Goal: Task Accomplishment & Management: Use online tool/utility

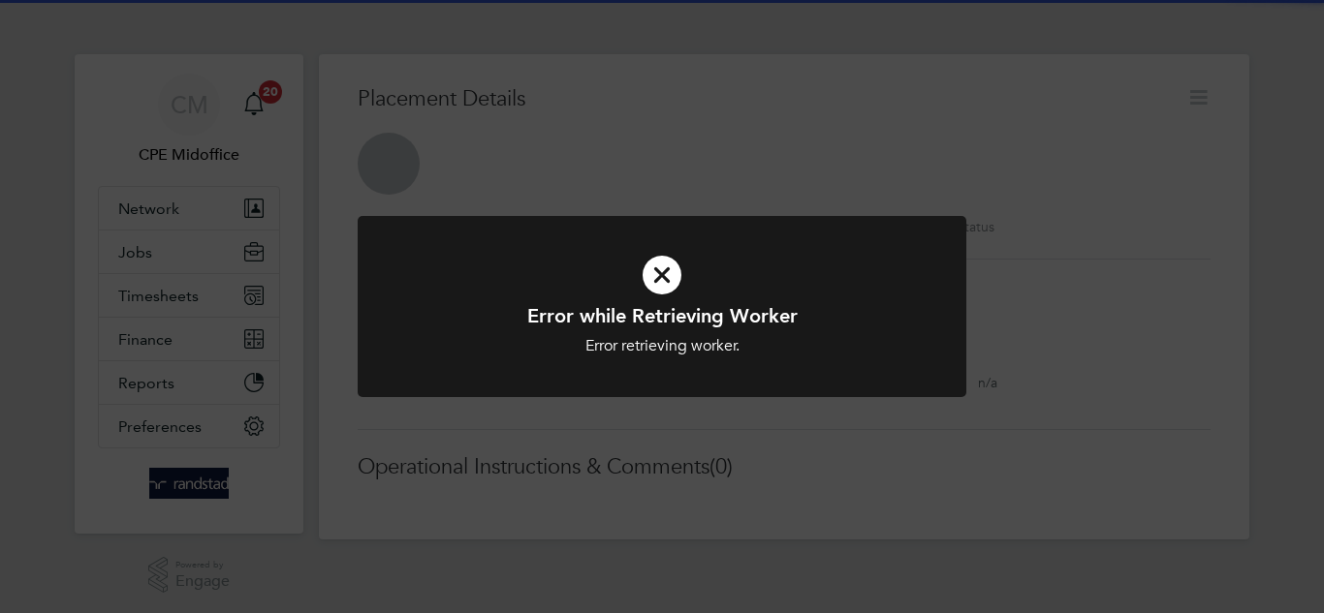
click at [786, 119] on div "Error while Retrieving Worker Error retrieving worker. Cancel Okay" at bounding box center [662, 306] width 1324 height 613
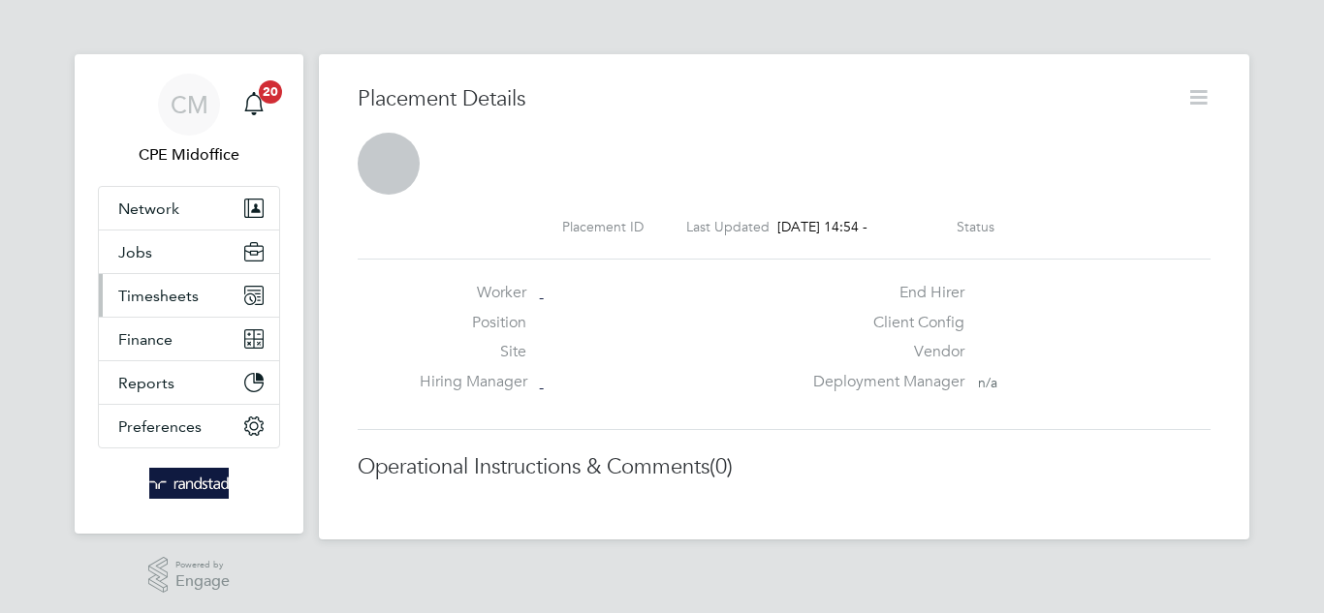
click at [185, 299] on span "Timesheets" at bounding box center [158, 296] width 80 height 18
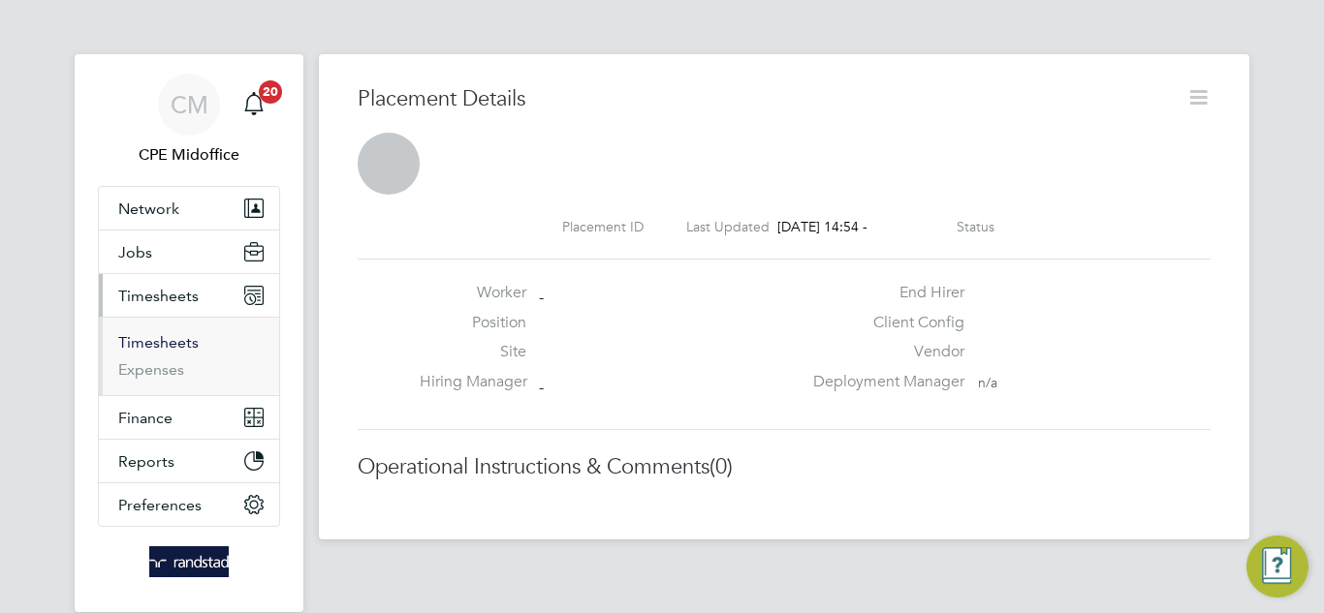
click at [183, 345] on link "Timesheets" at bounding box center [158, 342] width 80 height 18
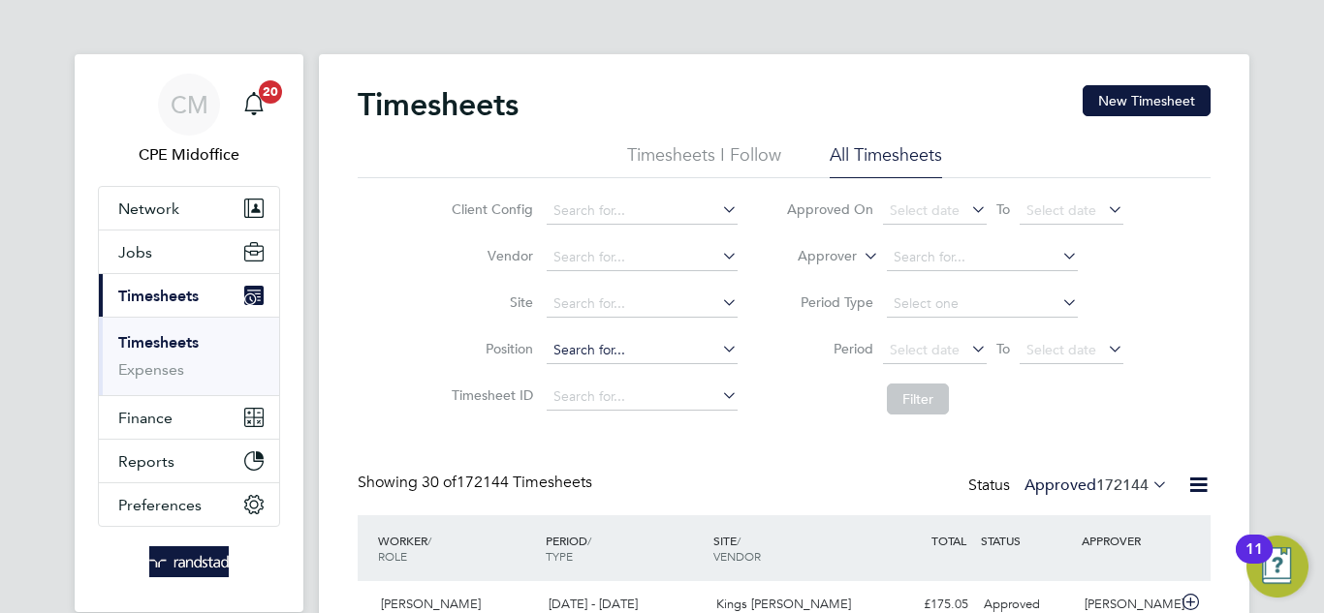
scroll to position [10, 10]
click at [582, 408] on input at bounding box center [642, 397] width 191 height 27
paste input "1799730"
click at [669, 420] on li "TS 1799730" at bounding box center [641, 423] width 193 height 26
type input "TS1799730"
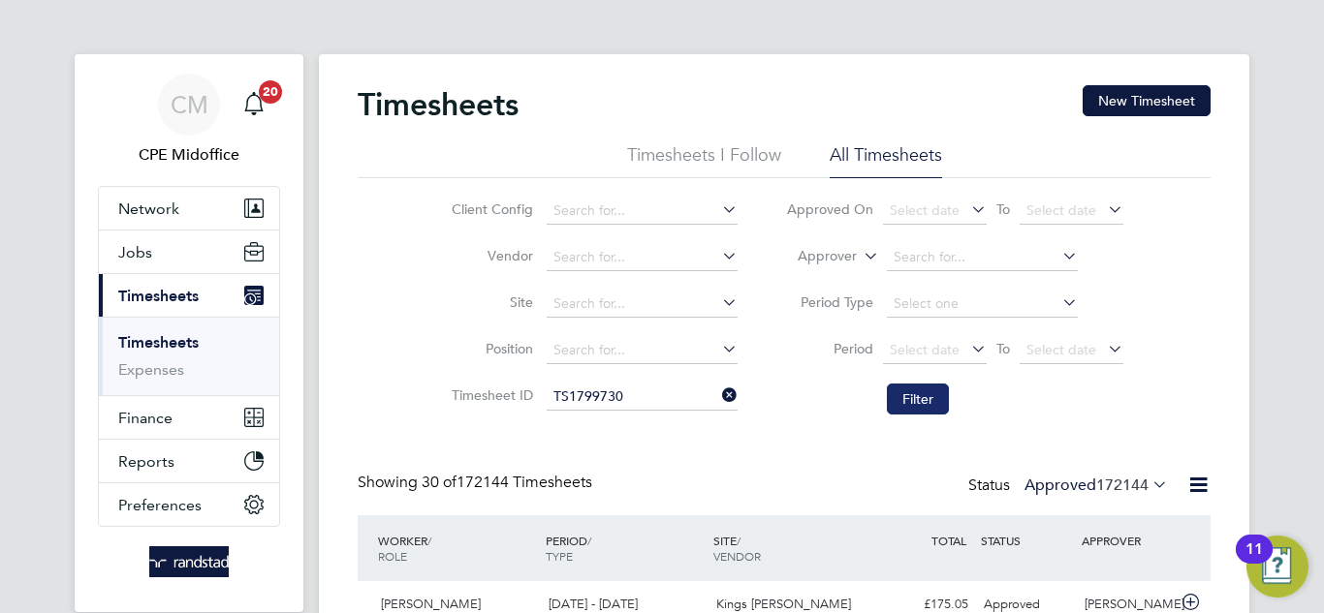
click at [922, 401] on button "Filter" at bounding box center [918, 399] width 62 height 31
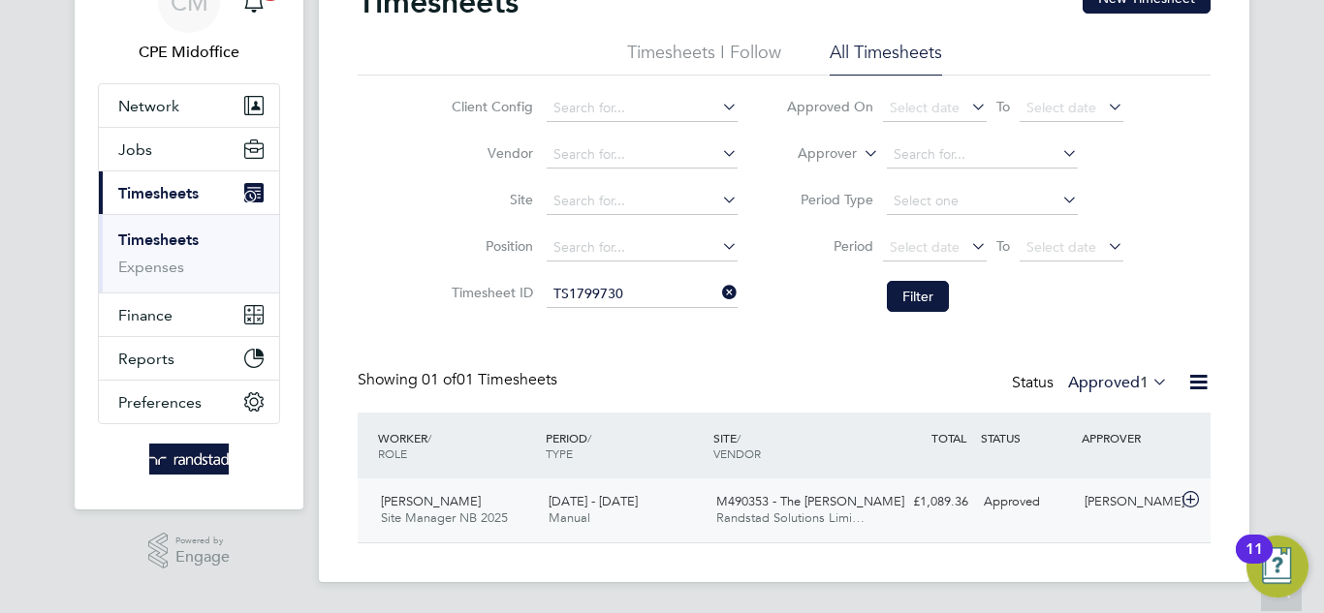
click at [923, 530] on div "[PERSON_NAME] Site Manager NB 2025 [DATE] - [DATE] [DATE] - [DATE] Manual M4903…" at bounding box center [784, 511] width 853 height 64
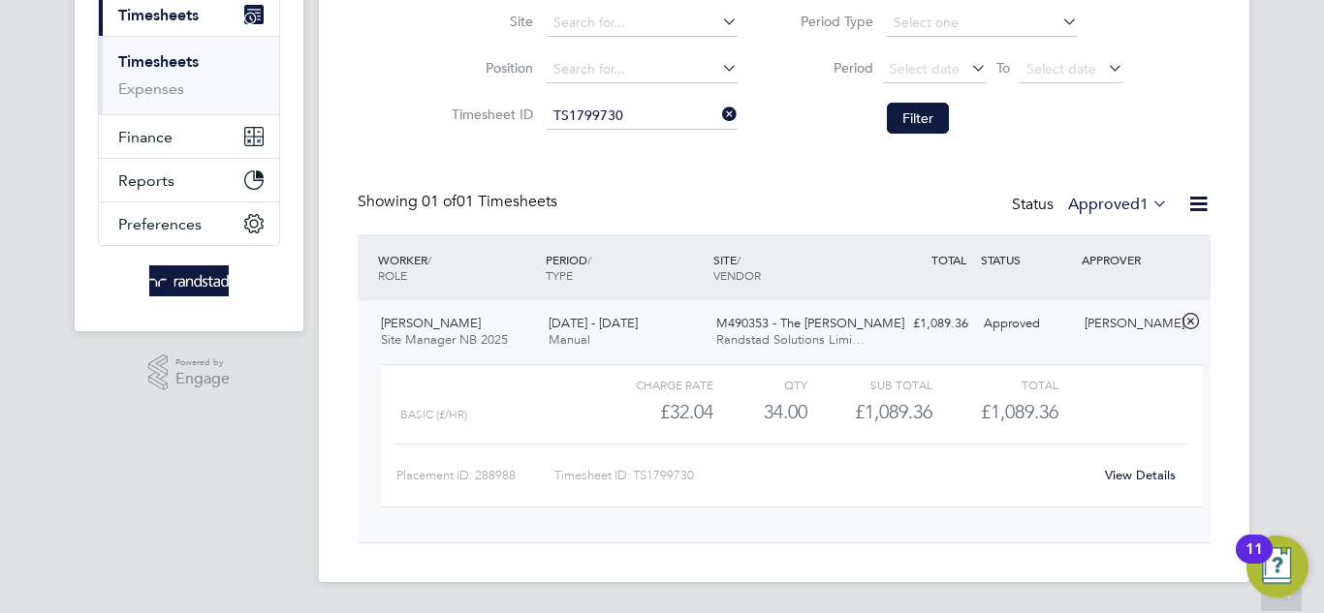
scroll to position [274, 0]
